Goal: Information Seeking & Learning: Learn about a topic

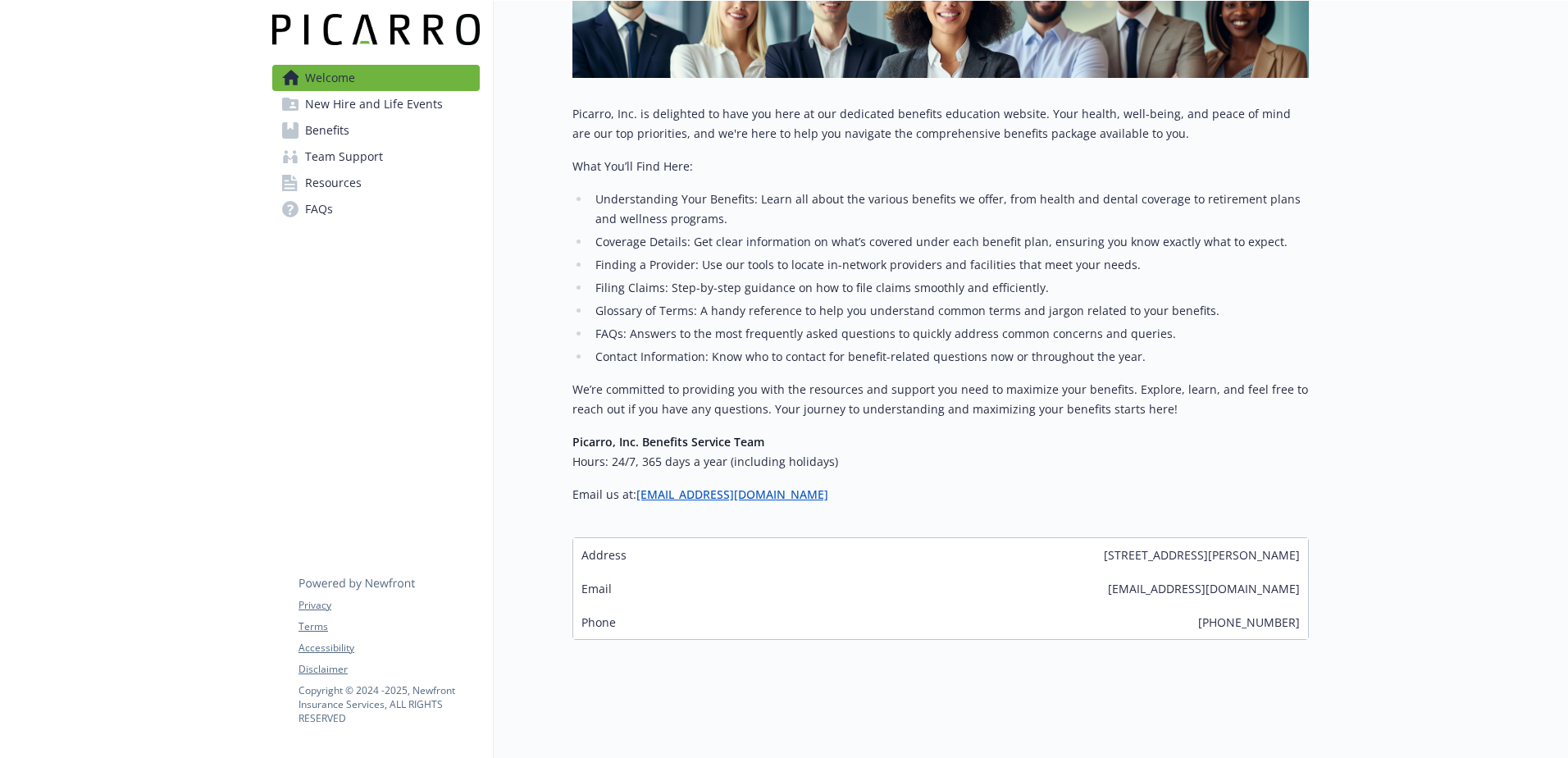
scroll to position [325, 0]
click at [335, 128] on span "Benefits" at bounding box center [327, 130] width 45 height 26
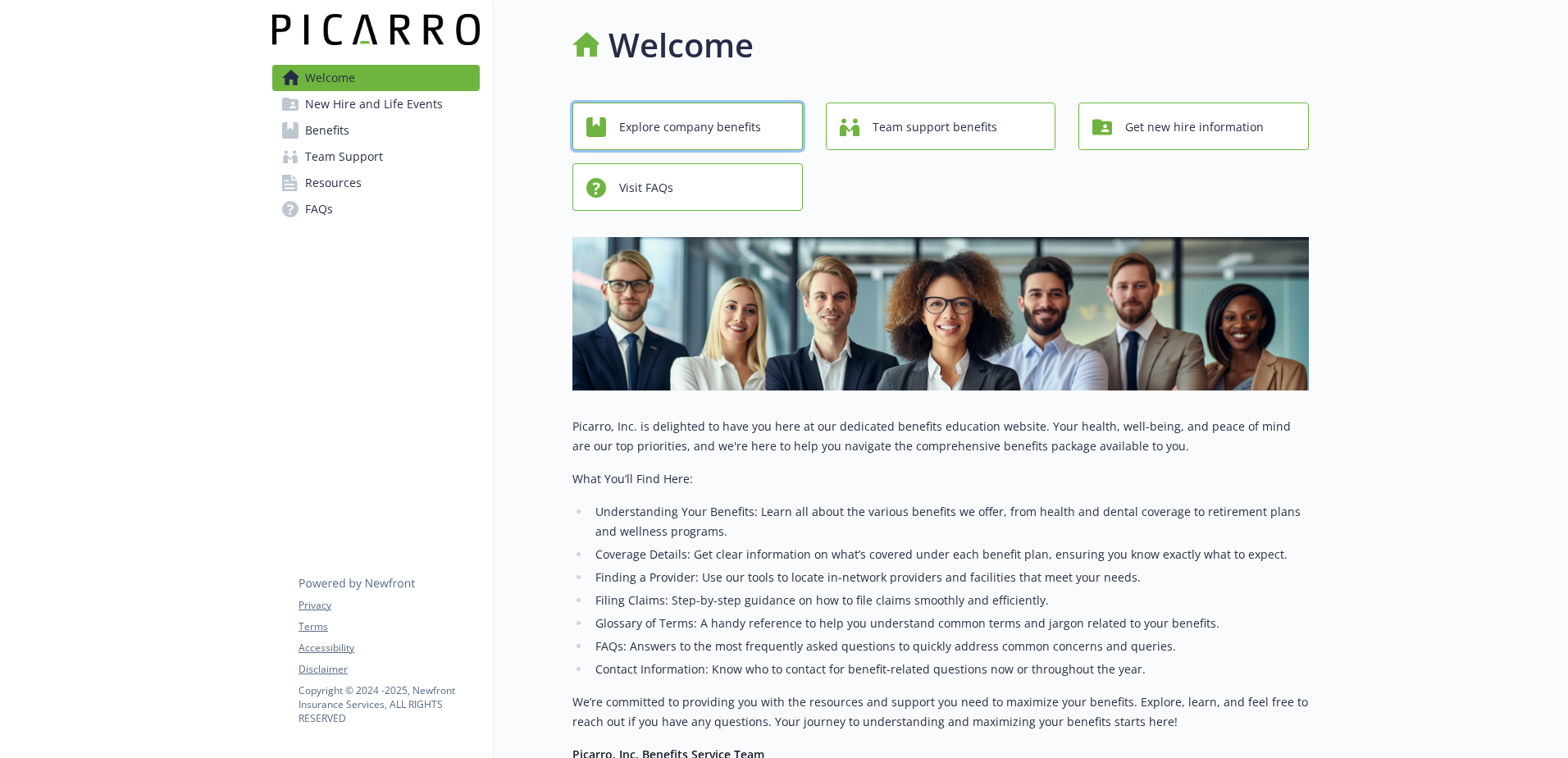
click at [697, 130] on span "Explore company benefits" at bounding box center [690, 126] width 142 height 31
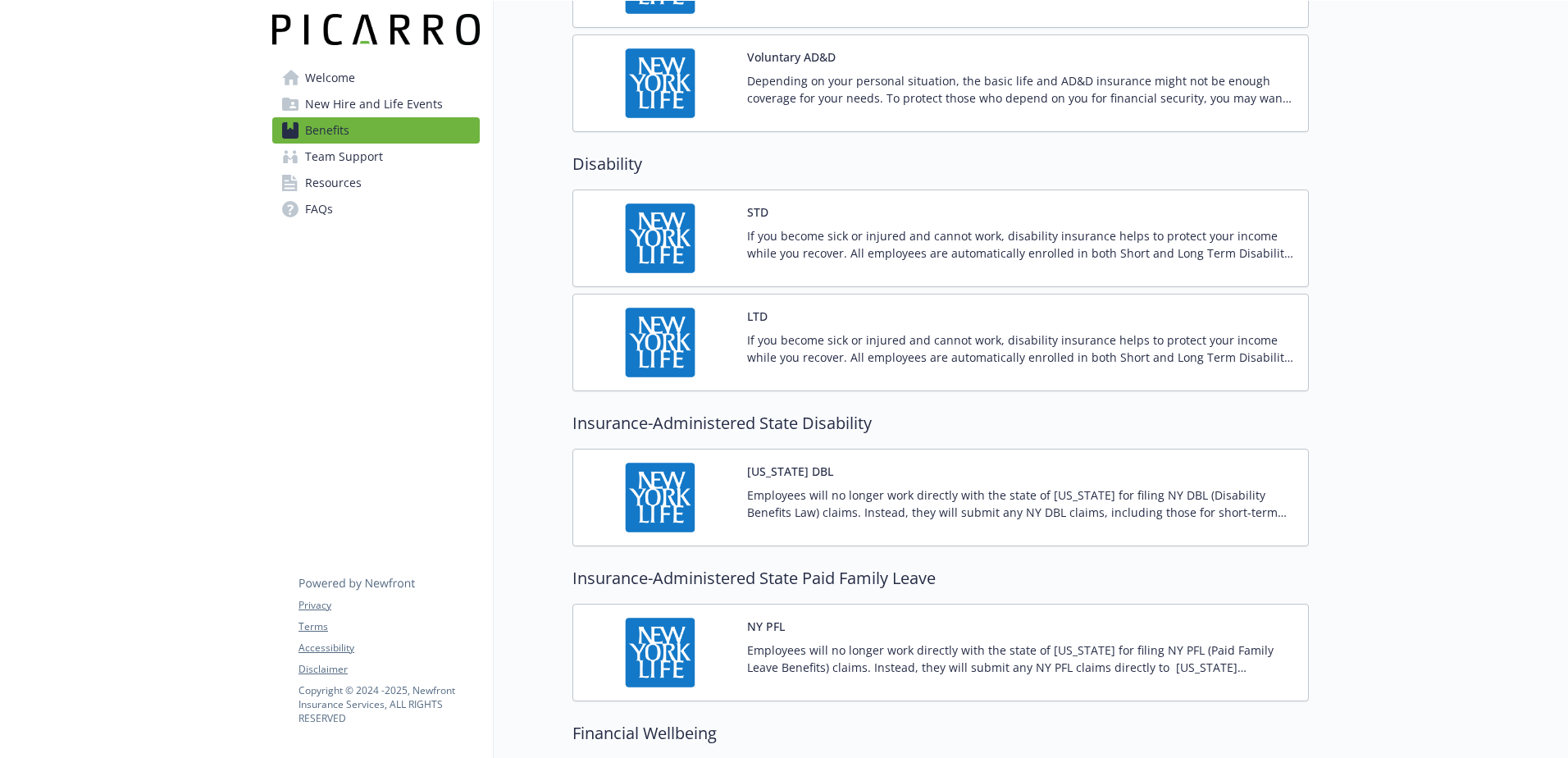
scroll to position [1804, 0]
